Goal: Information Seeking & Learning: Compare options

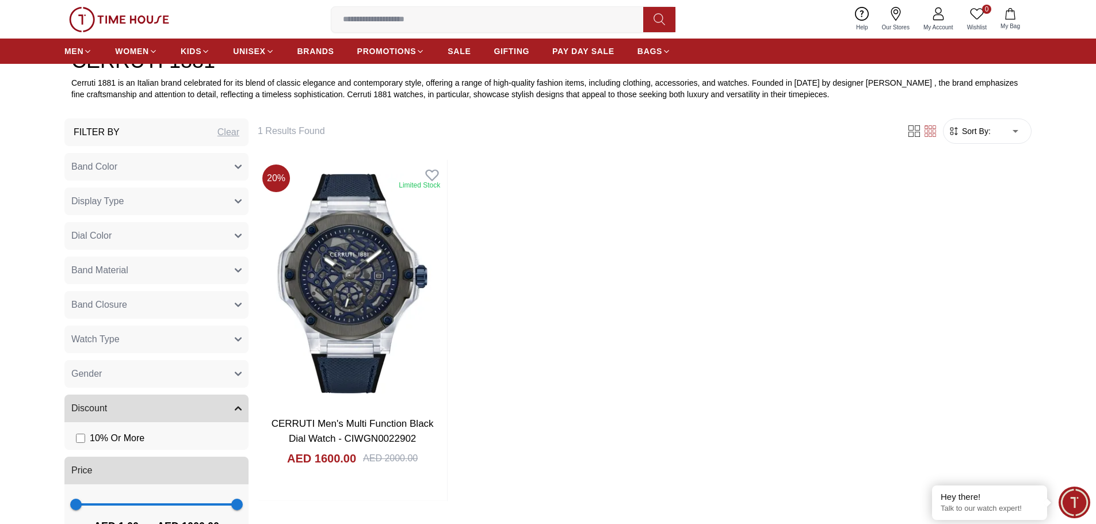
scroll to position [518, 0]
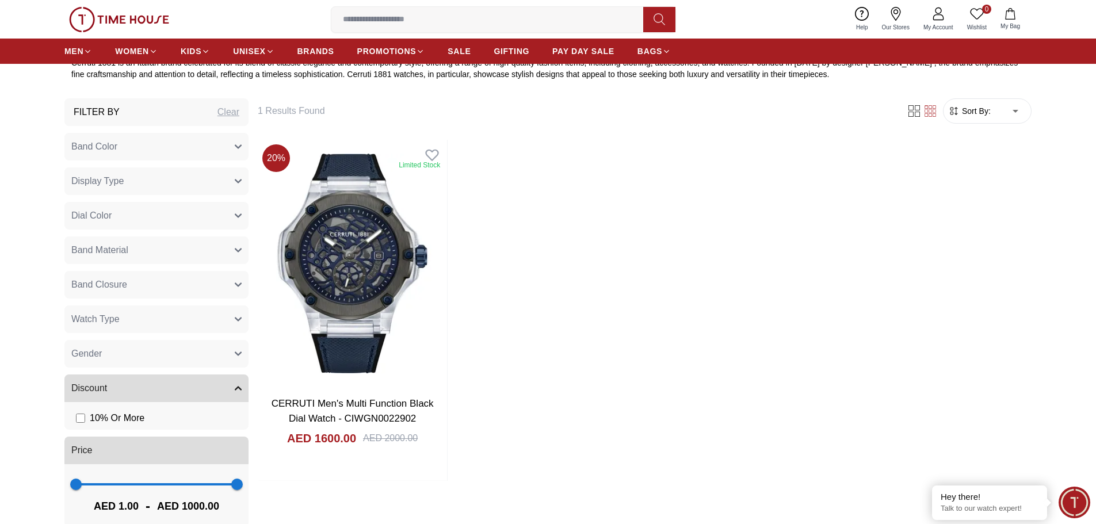
click at [239, 249] on icon "button" at bounding box center [238, 250] width 7 height 7
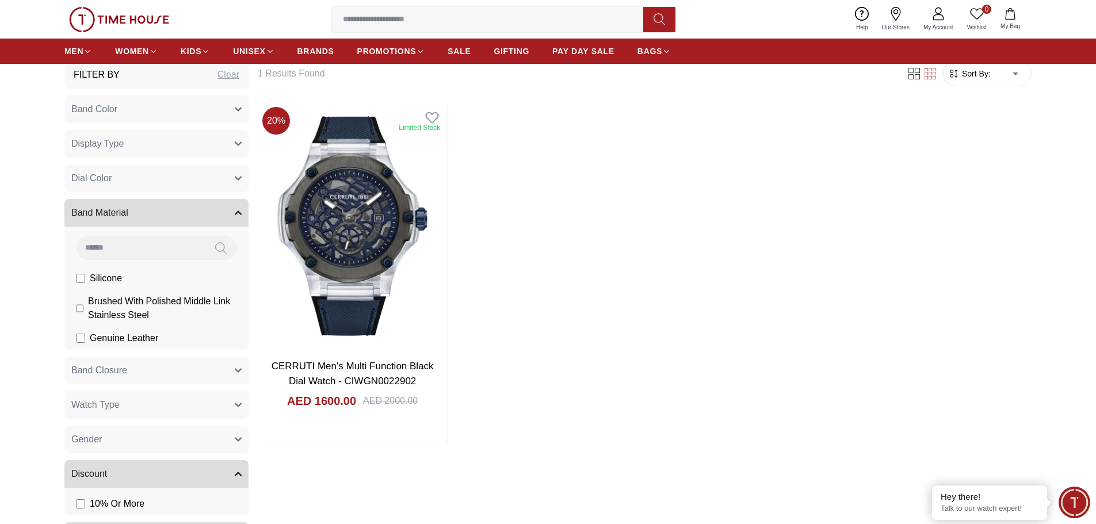
scroll to position [575, 0]
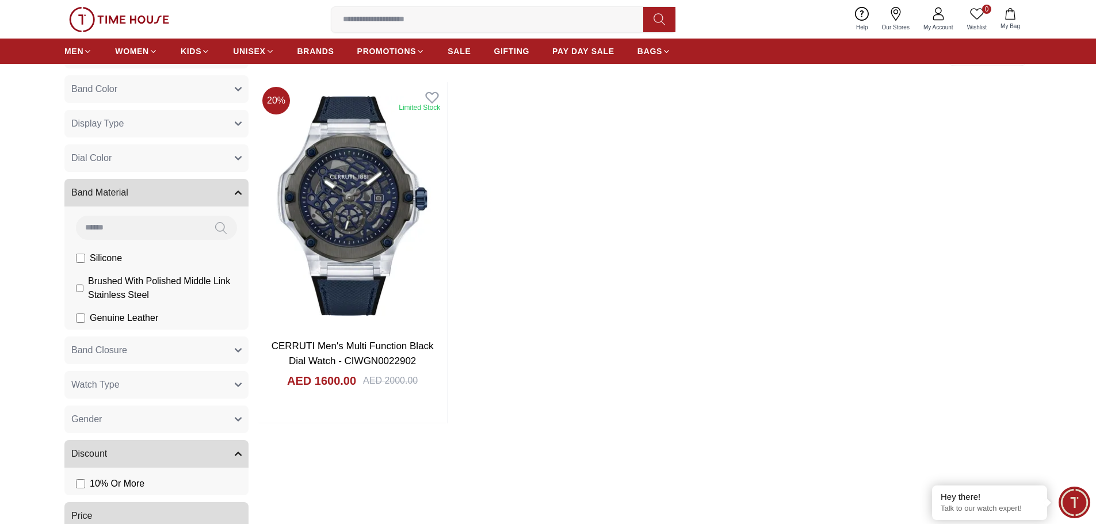
click at [672, 254] on div "20 % Limited Stock CERRUTI Men's Multi Function Black Dial Watch - CIWGN0022902…" at bounding box center [644, 252] width 773 height 341
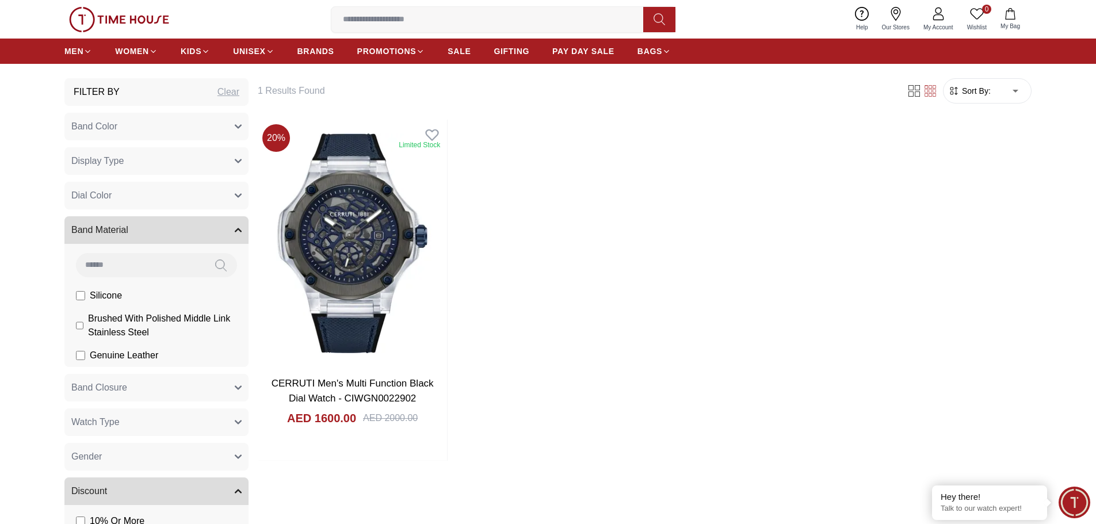
scroll to position [518, 0]
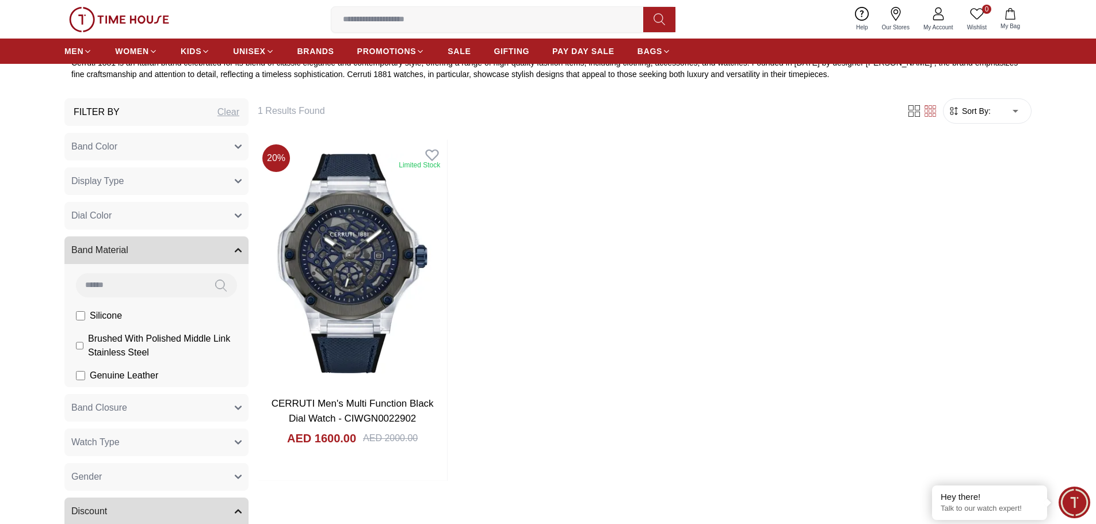
click at [233, 151] on button "Band Color" at bounding box center [156, 147] width 184 height 28
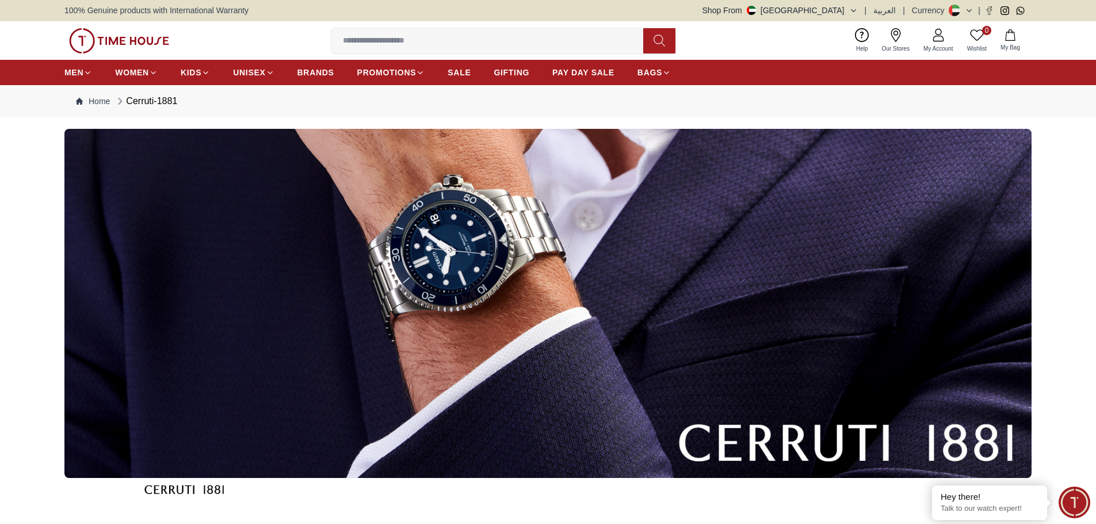
scroll to position [518, 0]
